Goal: Information Seeking & Learning: Learn about a topic

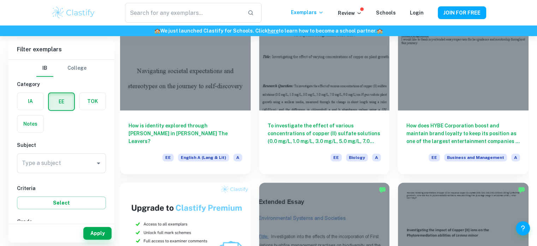
scroll to position [251, 0]
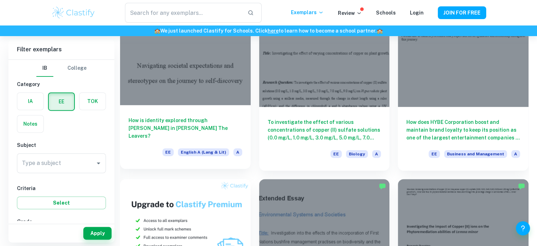
click at [205, 129] on h6 "How is identity explored through Deming Guo in Lisa Ko’s The Leavers?" at bounding box center [186, 127] width 114 height 23
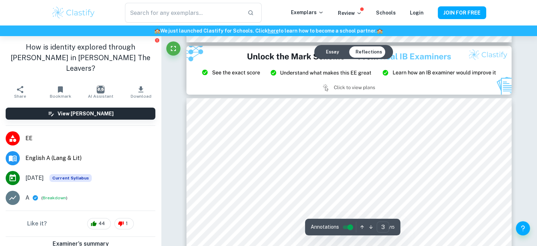
scroll to position [975, 0]
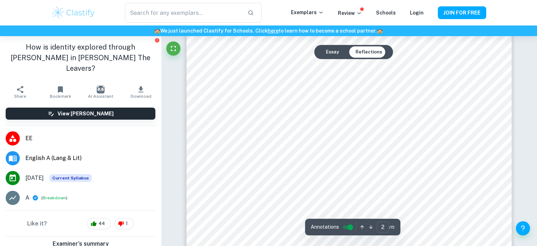
type input "1"
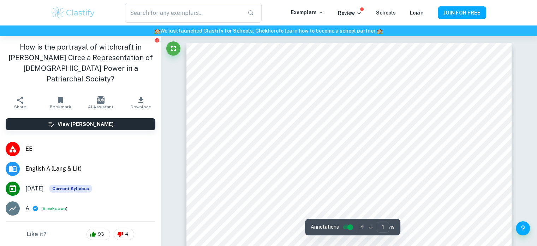
scroll to position [64, 0]
